Goal: Check status

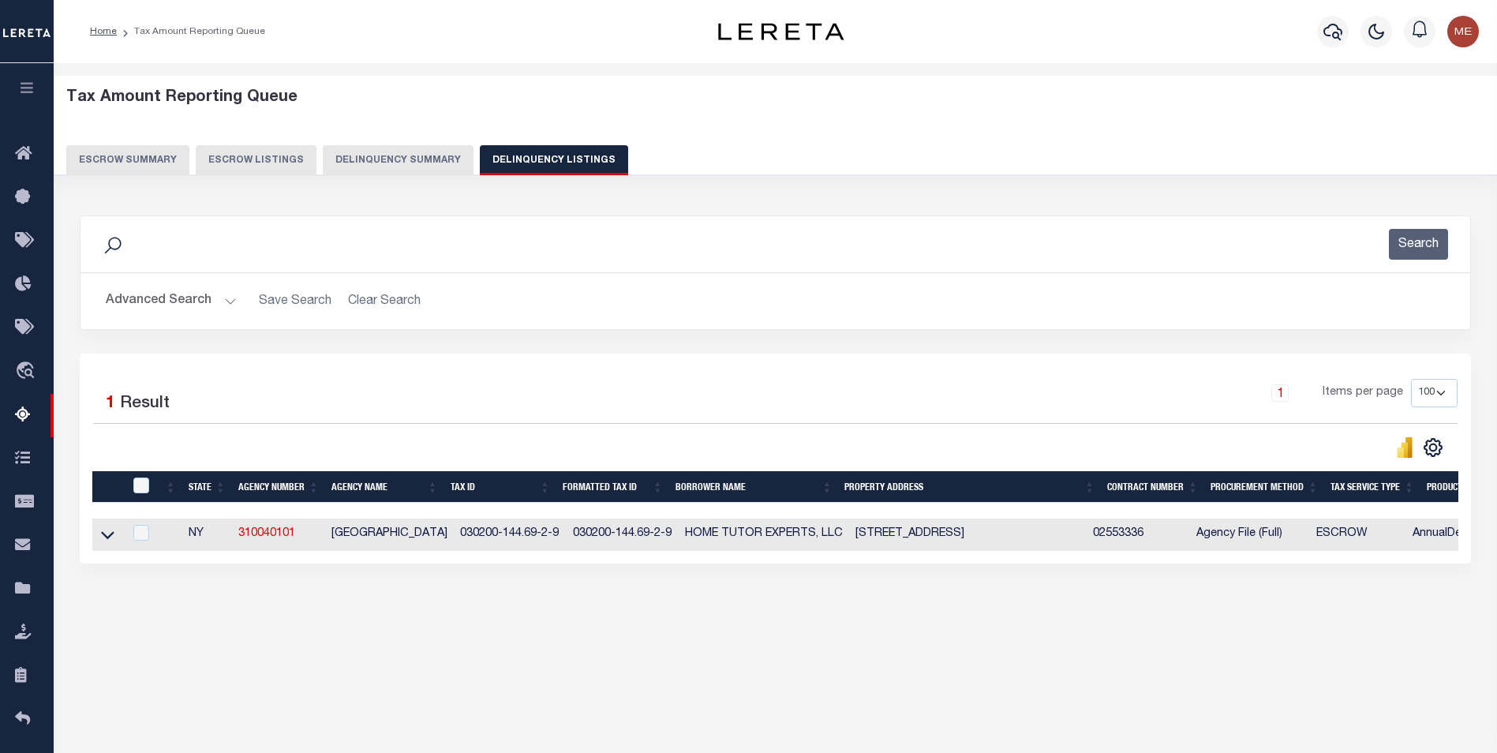
select select
select select "100"
click at [200, 302] on button "Advanced Search" at bounding box center [171, 301] width 131 height 31
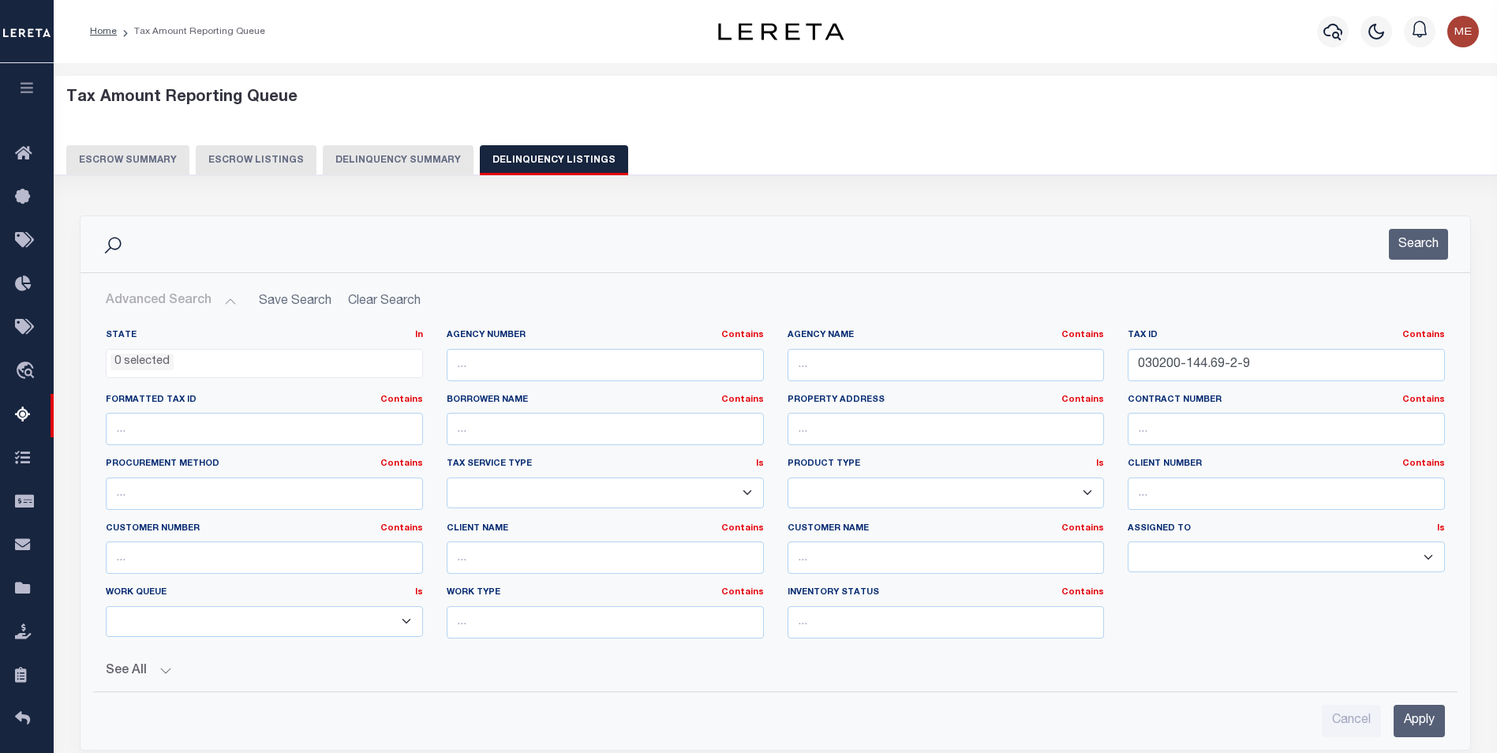
scroll to position [0, 1160]
click at [1151, 371] on input "030200-144.69-2-9" at bounding box center [1286, 365] width 317 height 32
paste input "9222010130000"
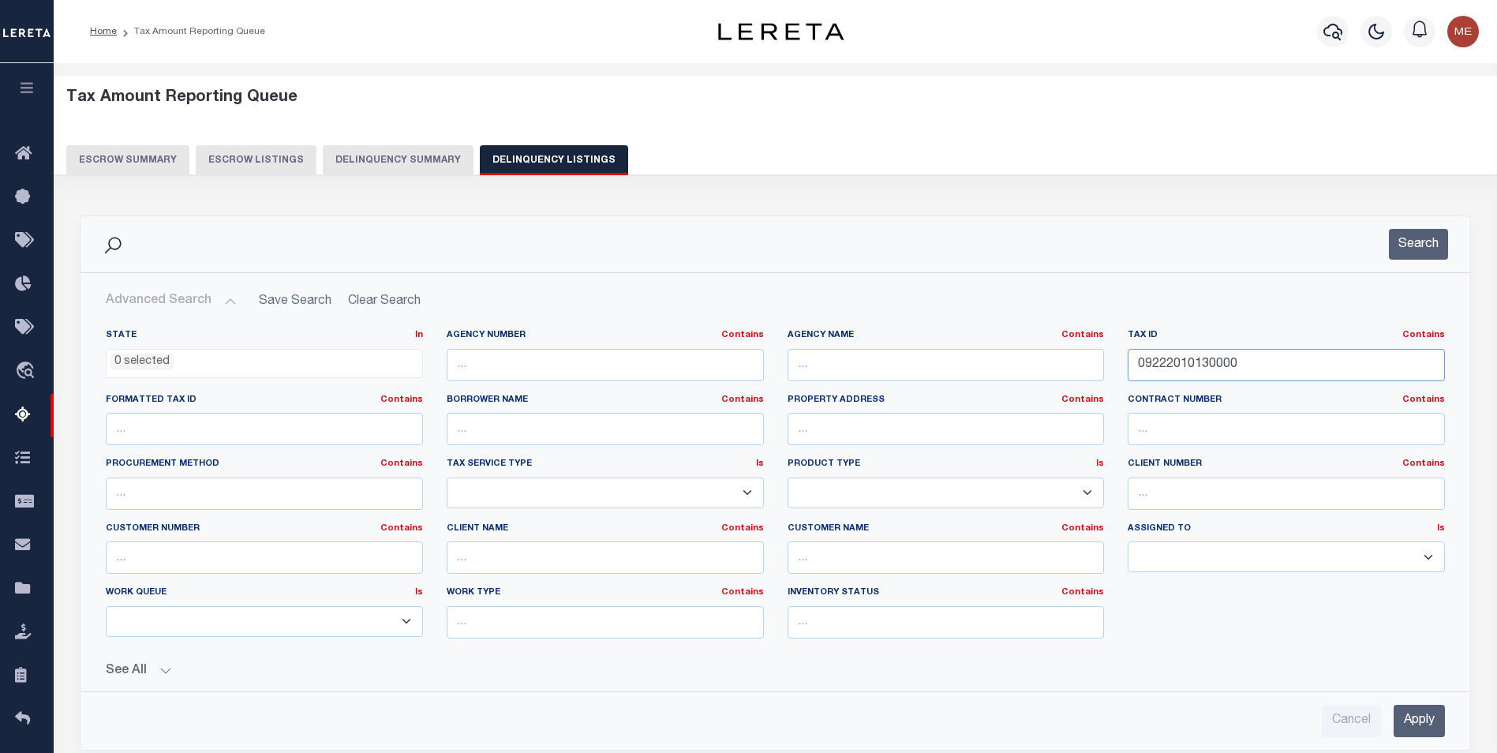
scroll to position [79, 0]
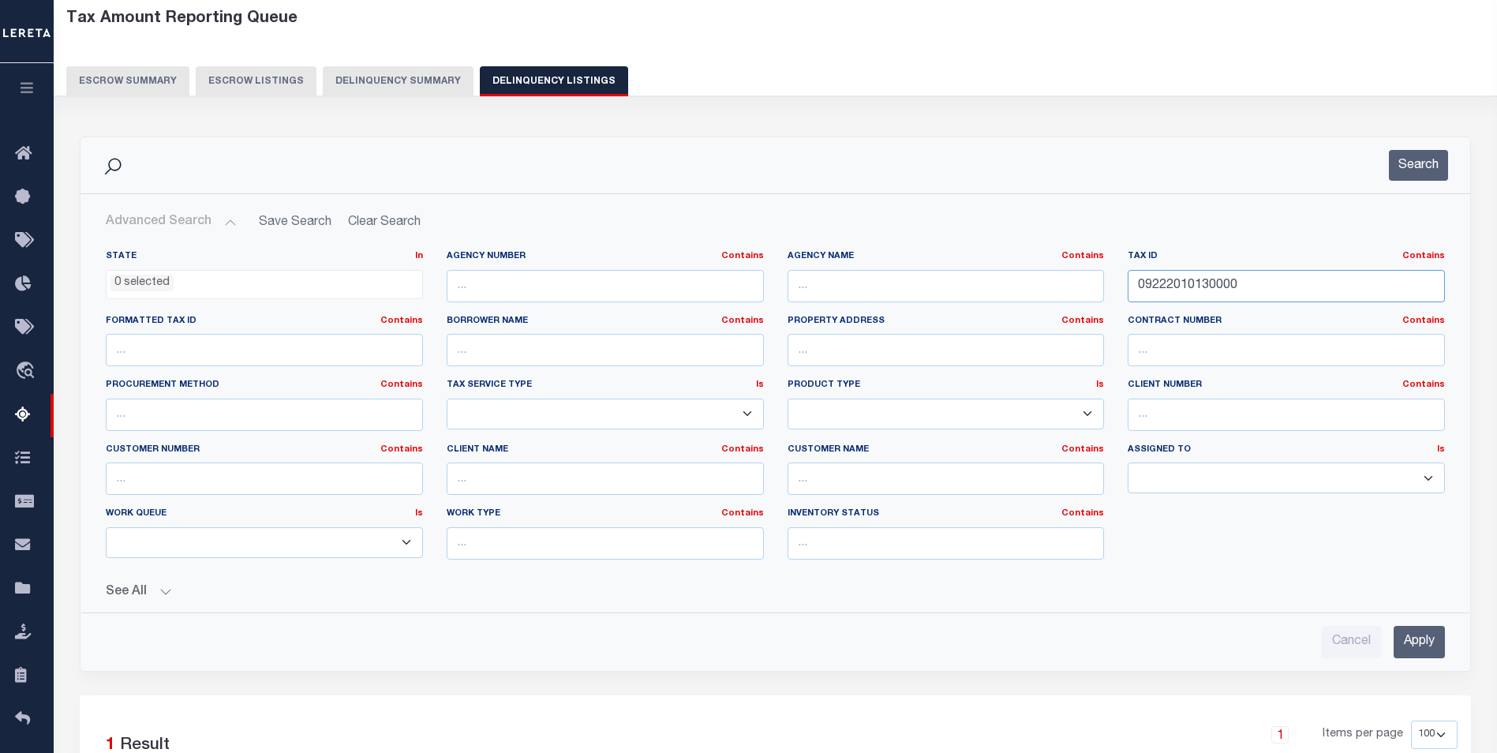
type input "09222010130000"
click at [1429, 632] on input "Apply" at bounding box center [1419, 642] width 51 height 32
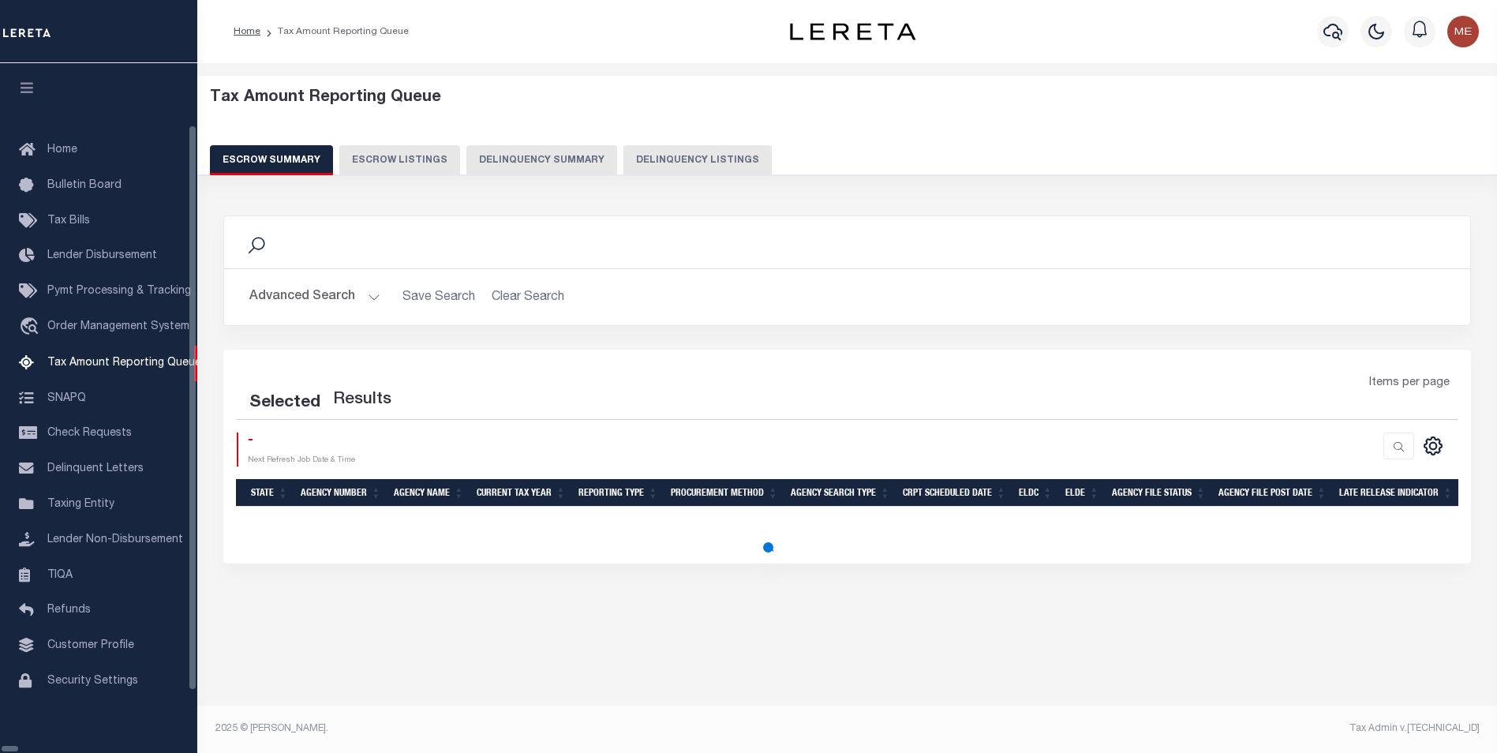
select select "100"
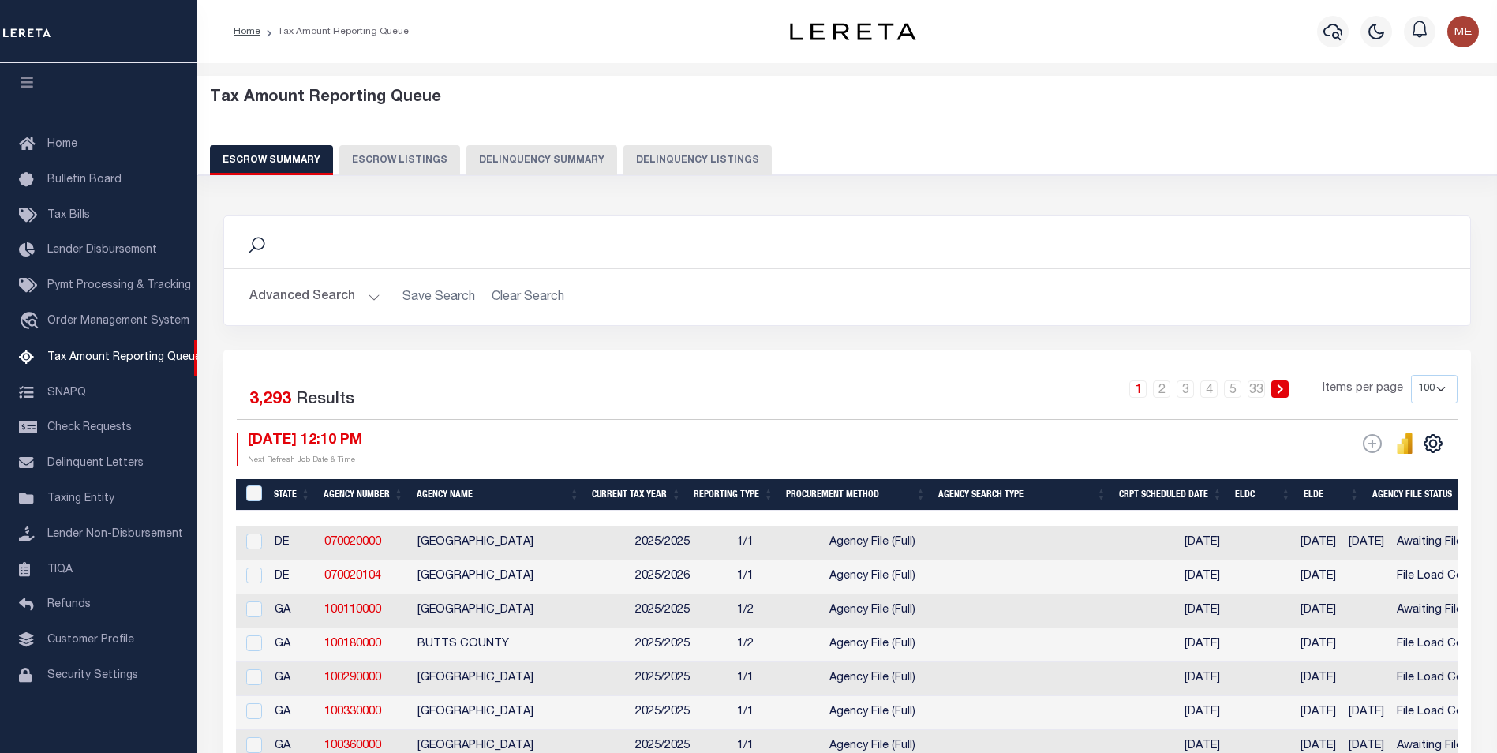
click at [572, 161] on button "Delinquency Summary" at bounding box center [542, 160] width 151 height 30
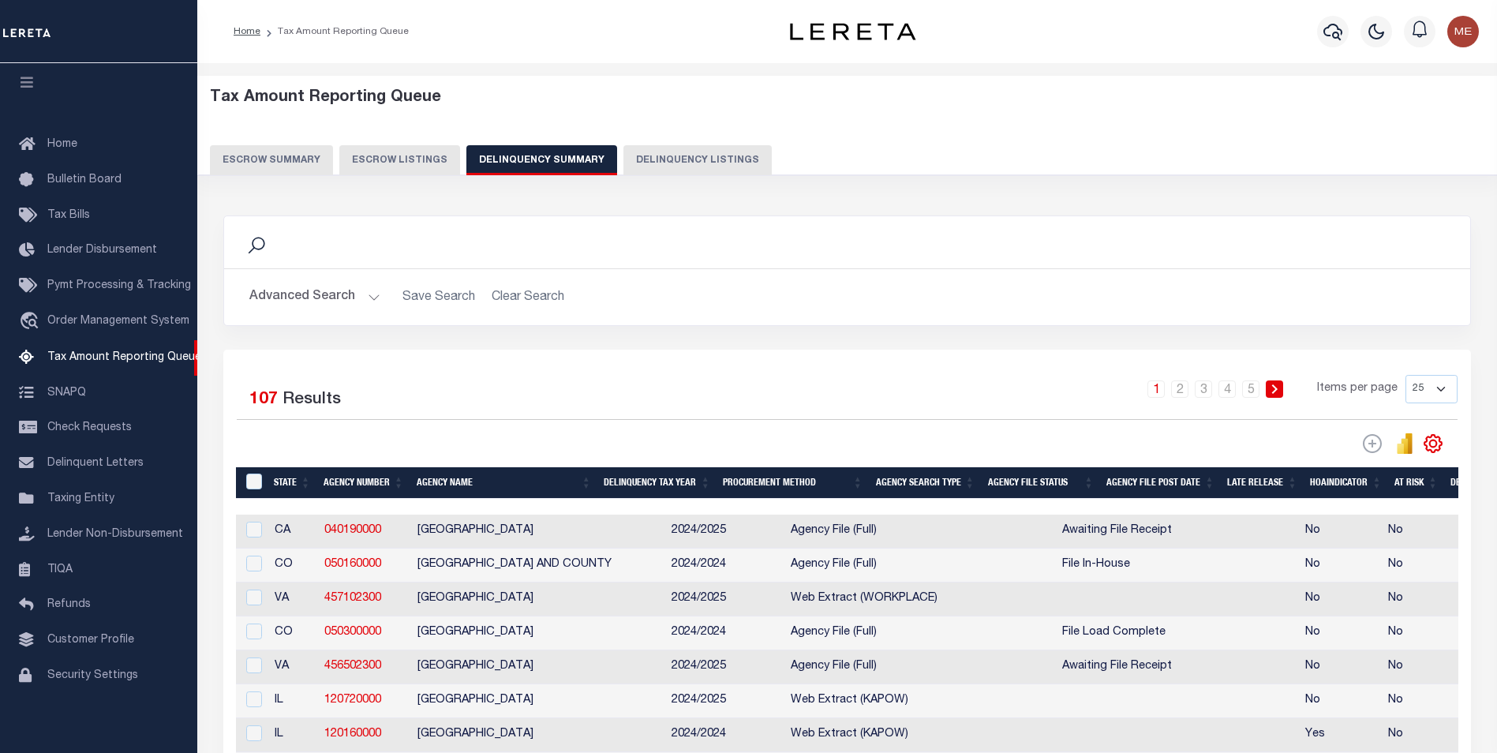
click at [350, 305] on button "Advanced Search" at bounding box center [314, 297] width 131 height 31
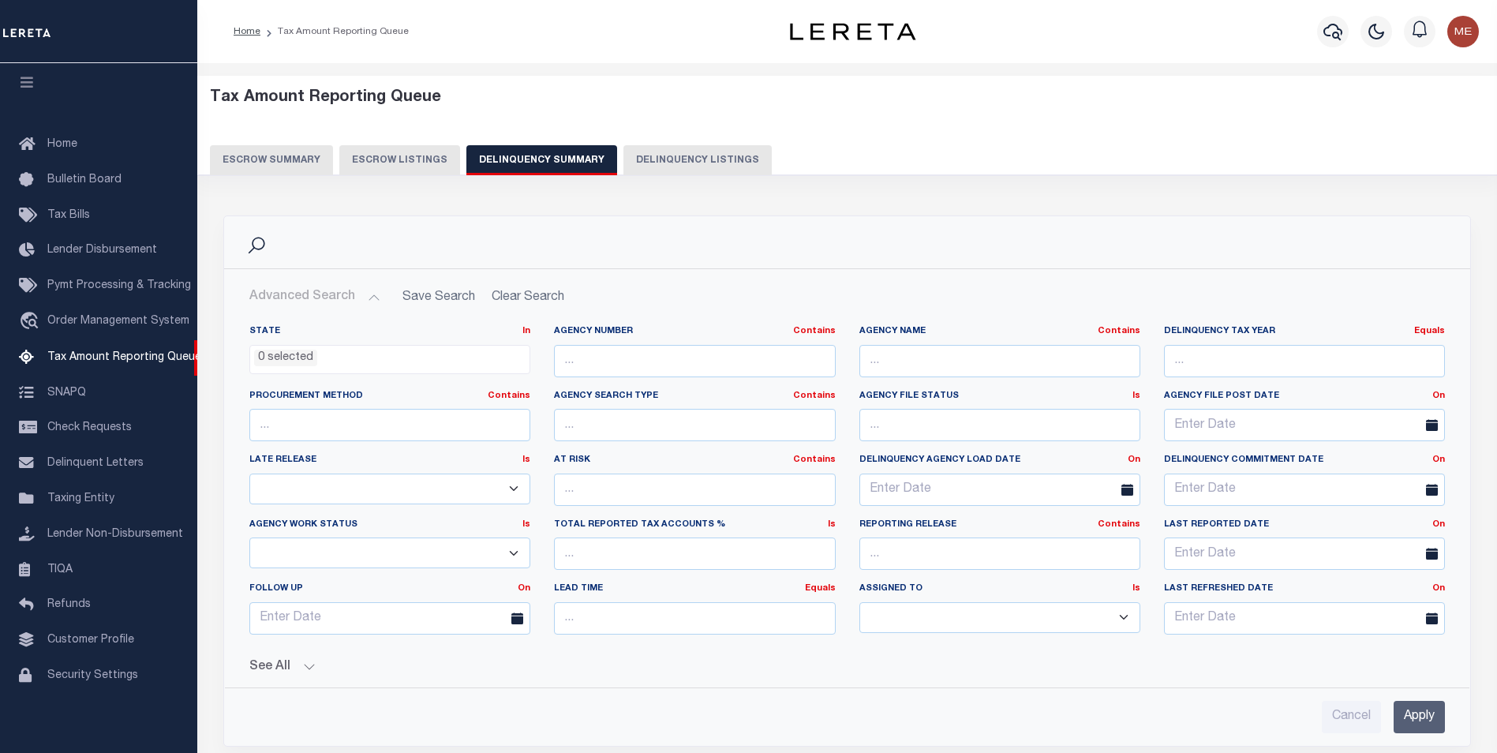
click at [688, 166] on button "Delinquency Listings" at bounding box center [698, 160] width 148 height 30
select select
select select "100"
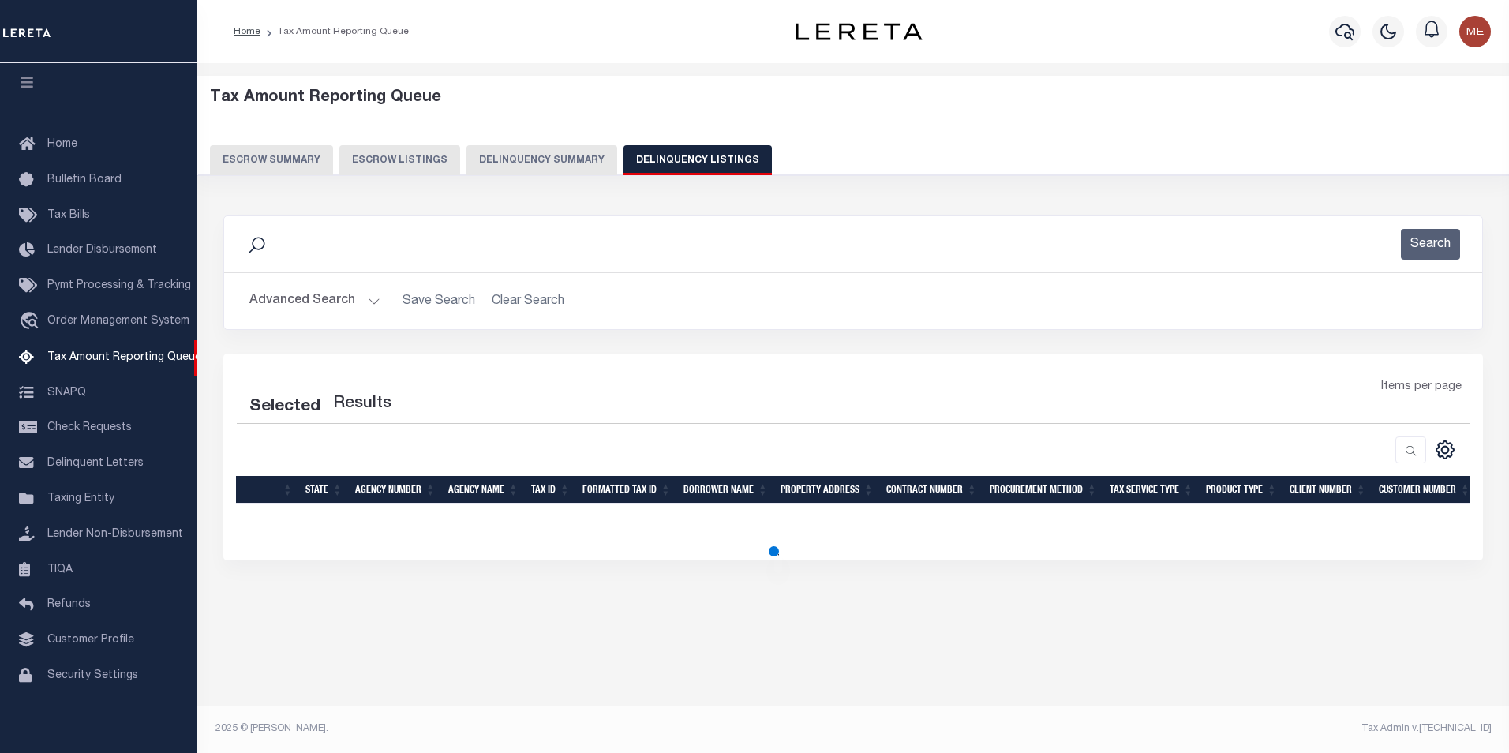
select select "100"
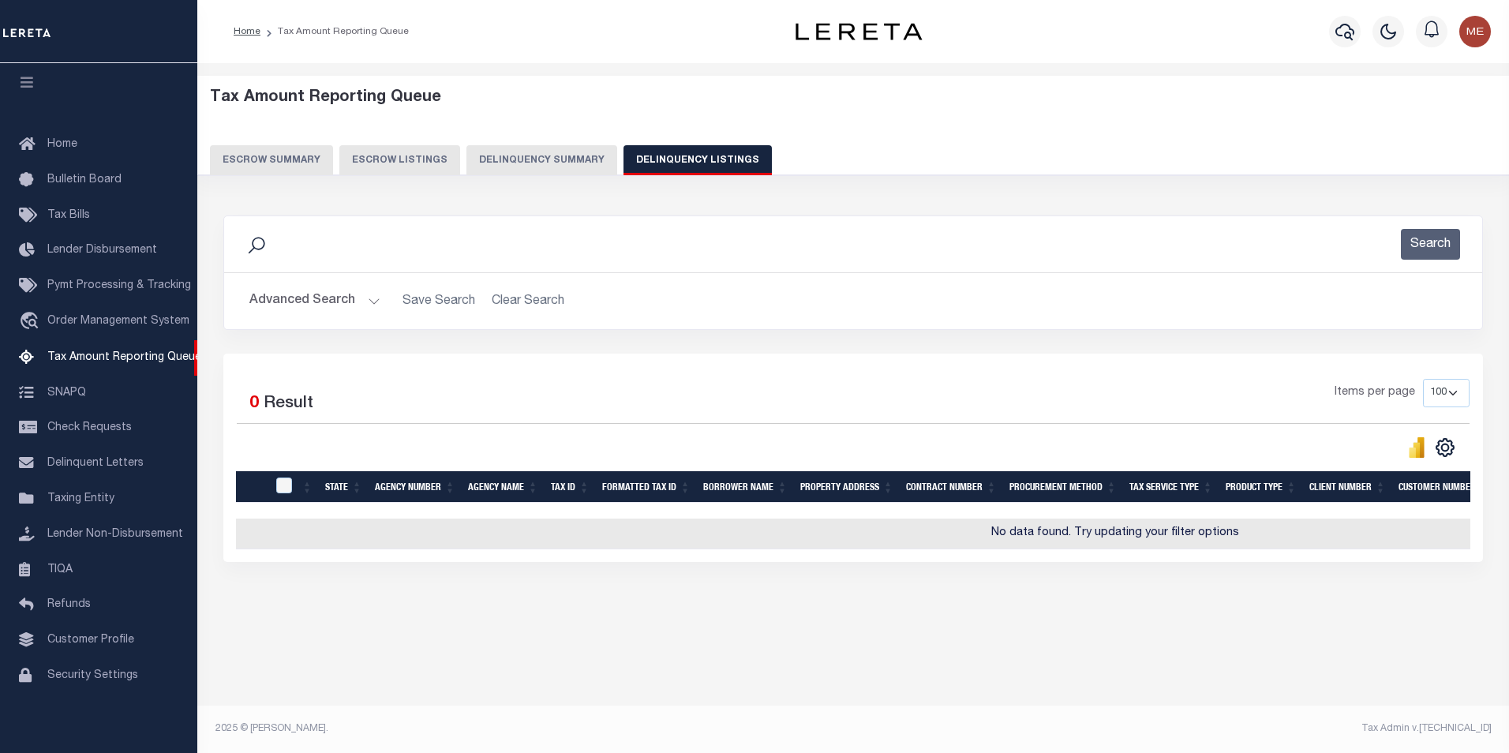
click at [346, 297] on button "Advanced Search" at bounding box center [314, 301] width 131 height 31
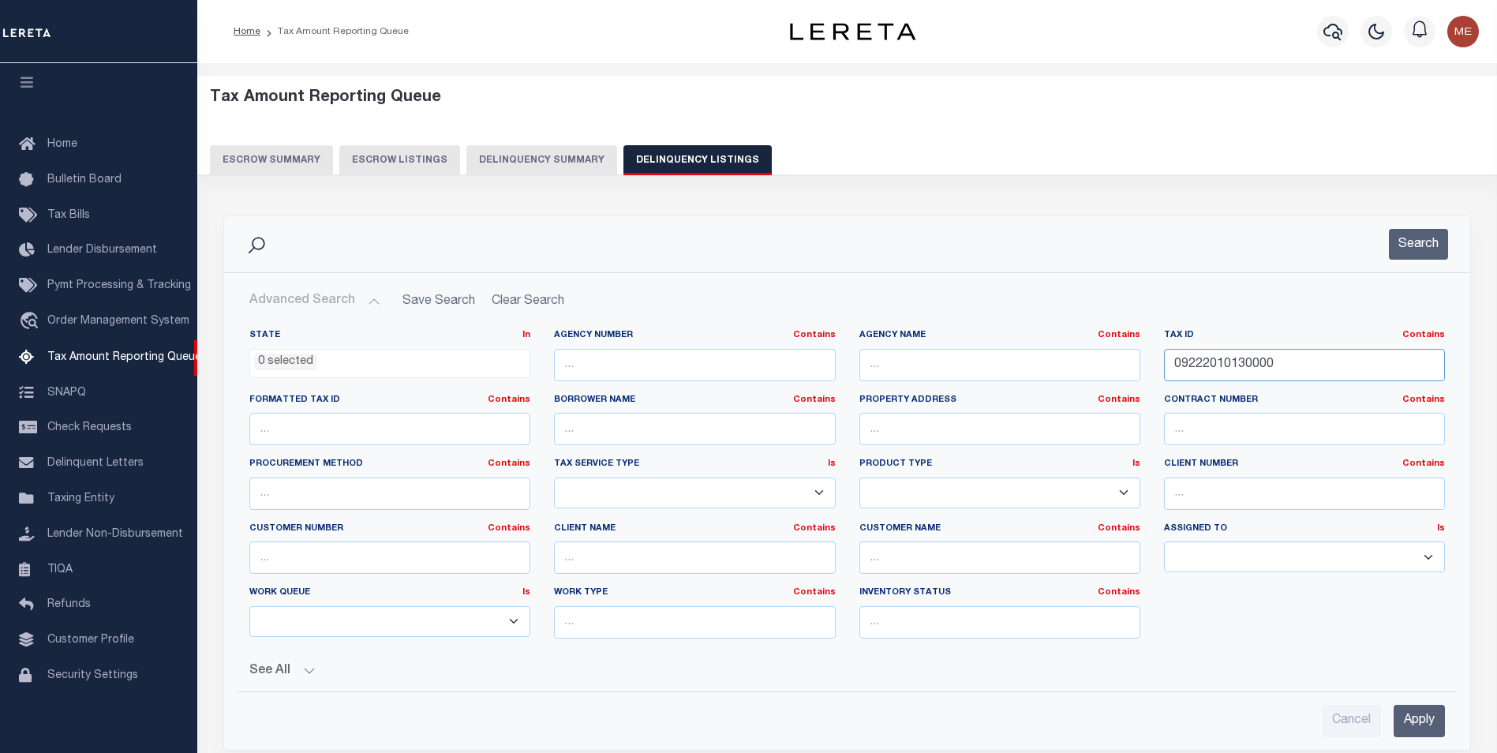
click at [1347, 363] on input "09222010130000" at bounding box center [1304, 365] width 281 height 32
